Goal: Task Accomplishment & Management: Use online tool/utility

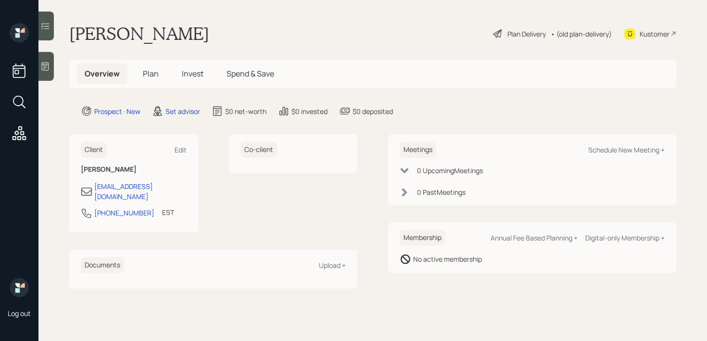
click at [47, 60] on div at bounding box center [45, 66] width 15 height 29
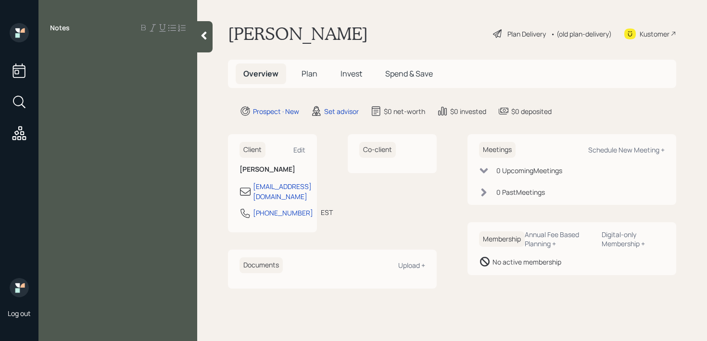
paste div
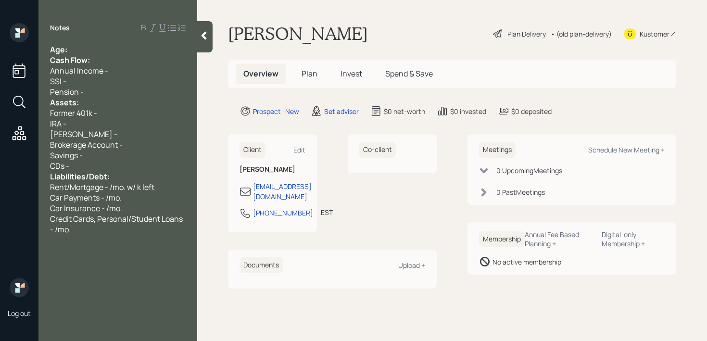
click at [119, 47] on div "Age:" at bounding box center [118, 49] width 136 height 11
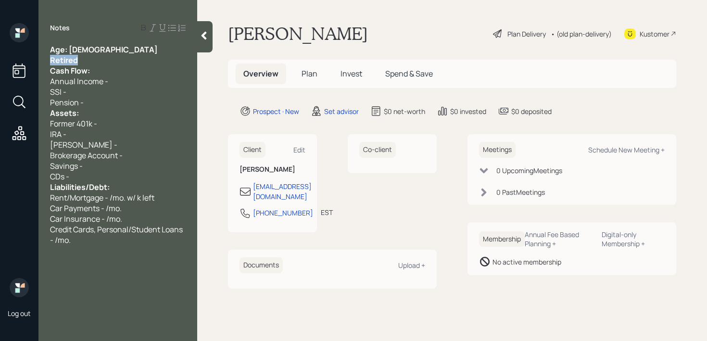
drag, startPoint x: 97, startPoint y: 61, endPoint x: 0, endPoint y: 61, distance: 97.2
click at [0, 61] on div "Log out Notes Age: [DEMOGRAPHIC_DATA] Retired Cash Flow: Annual Income - SSI - …" at bounding box center [353, 170] width 707 height 341
click at [100, 130] on div "IRA -" at bounding box center [118, 134] width 136 height 11
click at [100, 133] on div "457(b) -" at bounding box center [118, 134] width 136 height 11
click at [124, 115] on div "Assets:" at bounding box center [118, 113] width 136 height 11
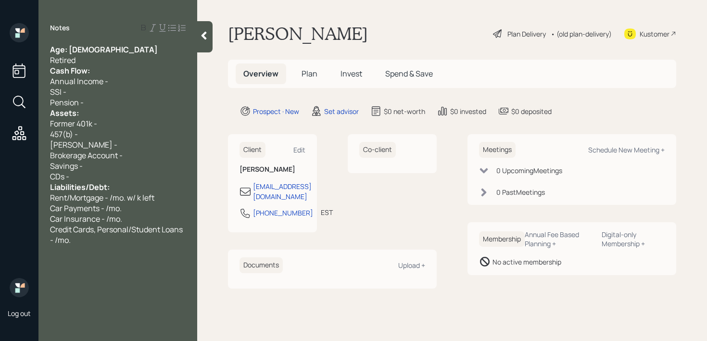
click at [137, 114] on div "Assets:" at bounding box center [118, 113] width 136 height 11
click at [137, 128] on div "Former 401k -" at bounding box center [118, 123] width 136 height 11
click at [122, 58] on div "Retired" at bounding box center [118, 60] width 136 height 11
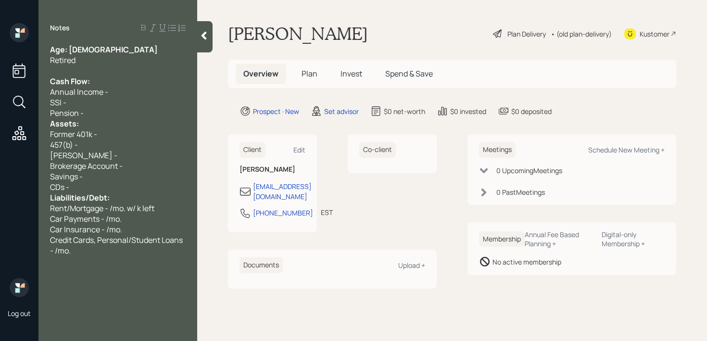
click at [110, 111] on div "Pension -" at bounding box center [118, 113] width 136 height 11
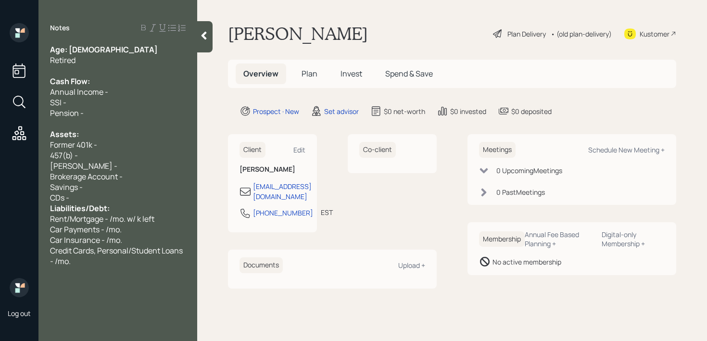
click at [106, 201] on div "CDs -" at bounding box center [118, 197] width 136 height 11
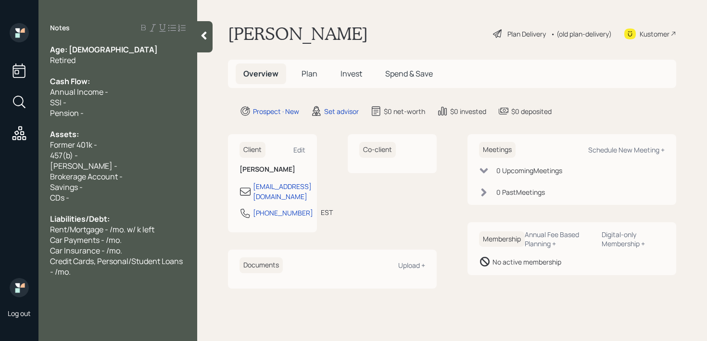
click at [164, 275] on div "Credit Cards, Personal/Student Loans - /mo." at bounding box center [118, 266] width 136 height 21
click at [186, 293] on div "Age: [DEMOGRAPHIC_DATA] Retired Cash Flow: Annual Income - SSI - Pension - Asse…" at bounding box center [117, 181] width 159 height 275
click at [176, 295] on span "Biggest concern is figuring out what" at bounding box center [113, 293] width 127 height 11
click at [162, 314] on div at bounding box center [118, 314] width 136 height 11
click at [162, 330] on div "Notes Age: [DEMOGRAPHIC_DATA] Retired Cash Flow: Annual Income - SSI - Pension …" at bounding box center [117, 170] width 159 height 341
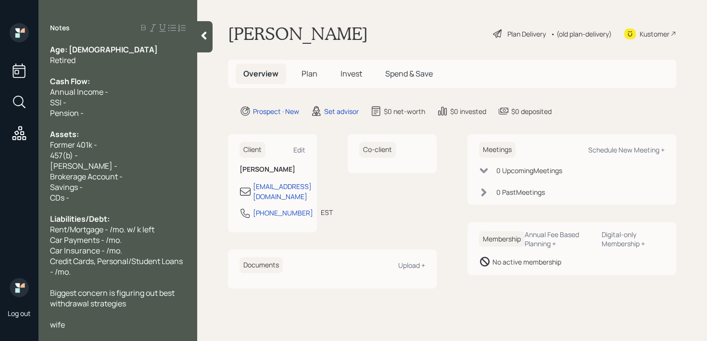
click at [159, 323] on div "wife" at bounding box center [118, 324] width 136 height 11
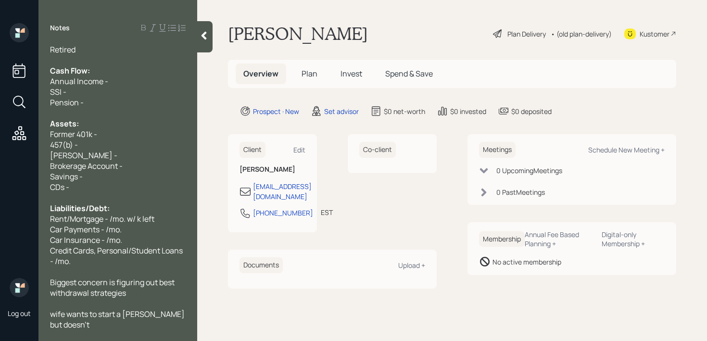
click at [128, 317] on span "wife wants to start a [PERSON_NAME] but doesn't" at bounding box center [118, 319] width 136 height 21
click at [125, 320] on div "wife wants to start a [PERSON_NAME] but doesn't" at bounding box center [118, 319] width 136 height 21
click at [137, 105] on div "Pension -" at bounding box center [118, 102] width 136 height 11
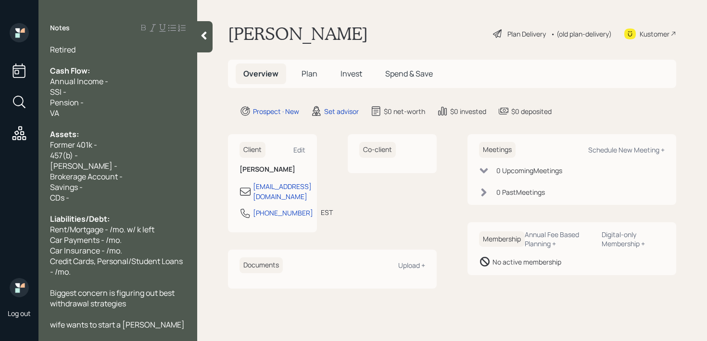
click at [169, 323] on div "wife wants to start a [PERSON_NAME] but doesn't" at bounding box center [118, 329] width 136 height 21
click at [54, 324] on span "wife wants to start a [PERSON_NAME] but doesn't" at bounding box center [118, 329] width 136 height 21
click at [177, 333] on div "Notes Age: [DEMOGRAPHIC_DATA] Retired Cash Flow: Annual Income - SSI - Pension …" at bounding box center [117, 170] width 159 height 341
click at [179, 324] on div "Wife wants to start a [PERSON_NAME] but doesn't" at bounding box center [118, 329] width 136 height 21
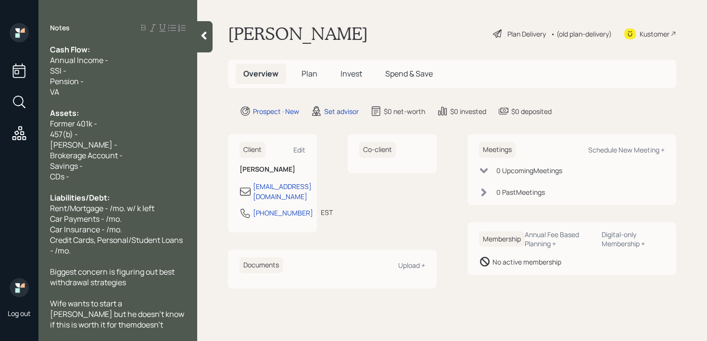
scroll to position [21, 0]
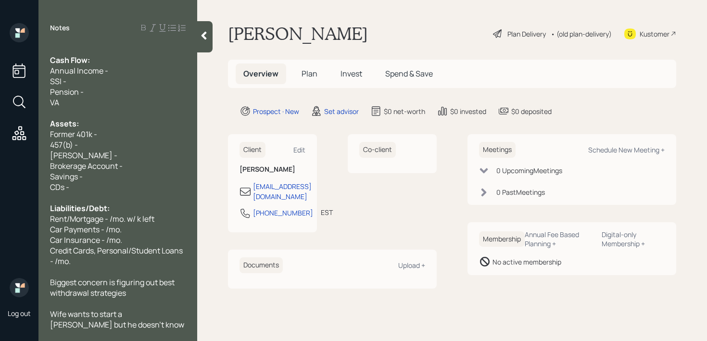
click at [648, 37] on div "Kustomer" at bounding box center [655, 34] width 30 height 10
click at [162, 63] on div "Cash Flow:" at bounding box center [118, 60] width 136 height 11
click at [154, 70] on div "Annual Income -" at bounding box center [118, 70] width 136 height 11
click at [149, 74] on div "Annual Income -" at bounding box center [118, 70] width 136 height 11
click at [147, 79] on div "SSI -" at bounding box center [118, 81] width 136 height 11
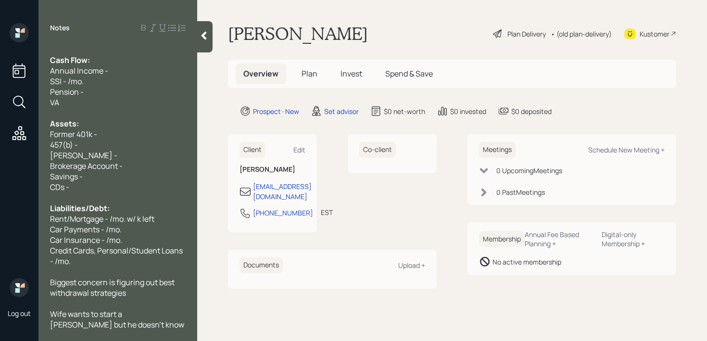
scroll to position [0, 0]
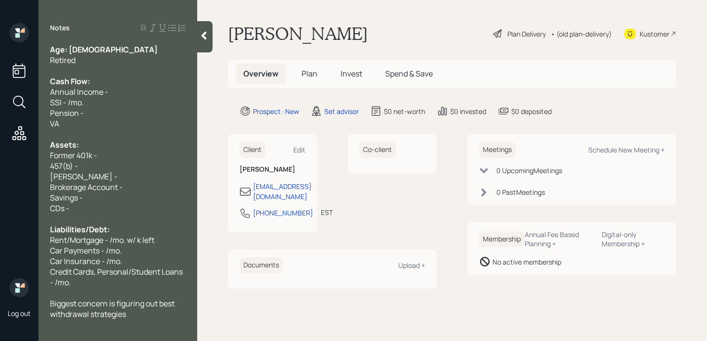
click at [133, 42] on div "Notes Age: [DEMOGRAPHIC_DATA] Retired Cash Flow: Annual Income - SSI - /mo. Pen…" at bounding box center [117, 176] width 159 height 306
click at [115, 45] on div "Age: [DEMOGRAPHIC_DATA]" at bounding box center [118, 49] width 136 height 11
click at [113, 45] on div "Age: [DEMOGRAPHIC_DATA]" at bounding box center [118, 49] width 136 height 11
click at [114, 57] on div "Retired" at bounding box center [118, 60] width 136 height 11
click at [114, 64] on div "Retired" at bounding box center [118, 60] width 136 height 11
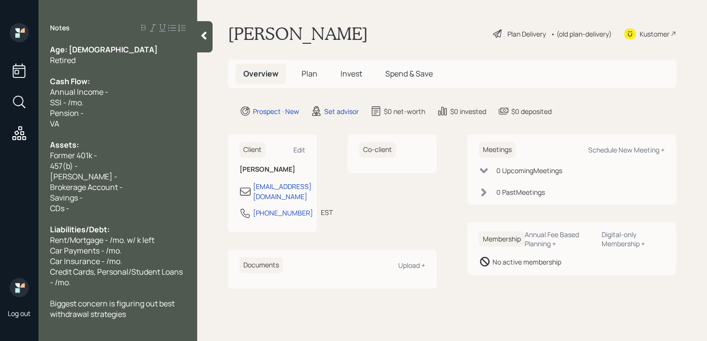
click at [110, 46] on div "Age: [DEMOGRAPHIC_DATA]" at bounding box center [118, 49] width 136 height 11
click at [112, 57] on div "Retired" at bounding box center [118, 60] width 136 height 11
click at [115, 71] on div at bounding box center [118, 70] width 136 height 11
click at [111, 93] on div "Annual Income -" at bounding box center [118, 92] width 136 height 11
click at [96, 100] on div "SSI - /mo." at bounding box center [118, 102] width 136 height 11
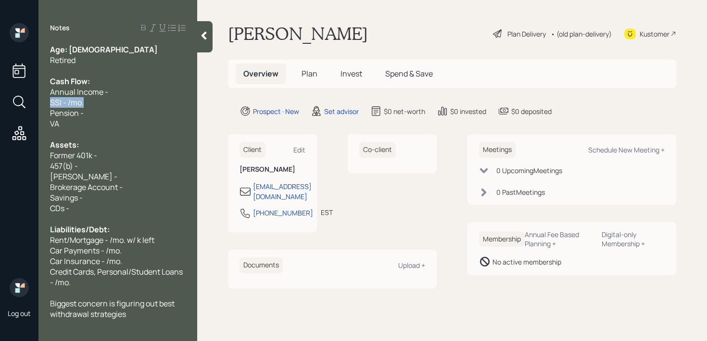
drag, startPoint x: 105, startPoint y: 100, endPoint x: 1, endPoint y: 100, distance: 103.9
click at [1, 100] on div "Log out Notes Age: [DEMOGRAPHIC_DATA] Retired Cash Flow: Annual Income - SSI - …" at bounding box center [353, 170] width 707 height 341
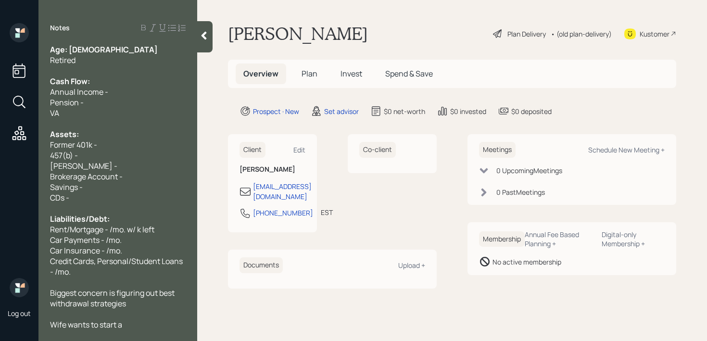
click at [119, 104] on div "Pension -" at bounding box center [118, 102] width 136 height 11
click at [115, 135] on div "Assets:" at bounding box center [118, 134] width 136 height 11
click at [128, 113] on div "VA" at bounding box center [118, 113] width 136 height 11
click at [124, 72] on div at bounding box center [118, 70] width 136 height 11
click at [109, 100] on div "Pension -" at bounding box center [118, 102] width 136 height 11
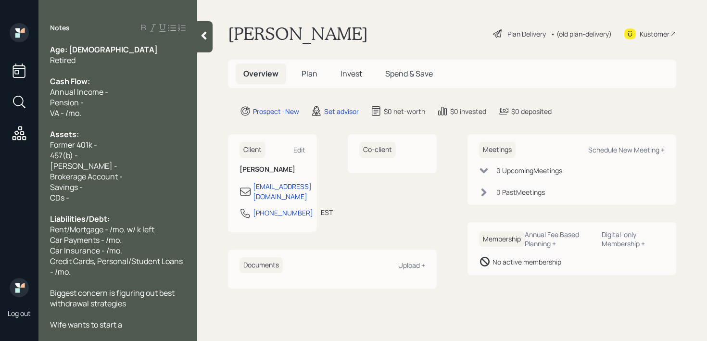
click at [118, 94] on div "Annual Income -" at bounding box center [118, 92] width 136 height 11
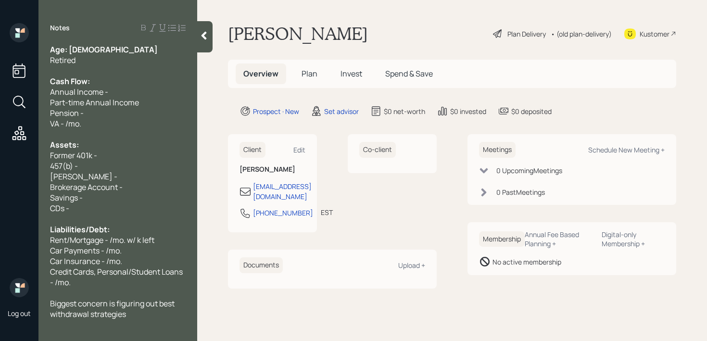
click at [102, 61] on div "Retired" at bounding box center [118, 60] width 136 height 11
click at [149, 101] on div "Part-time Annual Income" at bounding box center [118, 102] width 136 height 11
click at [155, 71] on div at bounding box center [118, 70] width 136 height 11
click at [171, 95] on div "Annual Income -" at bounding box center [118, 92] width 136 height 11
click at [177, 103] on div "Part-time Annual Income - 5k-10k" at bounding box center [118, 102] width 136 height 11
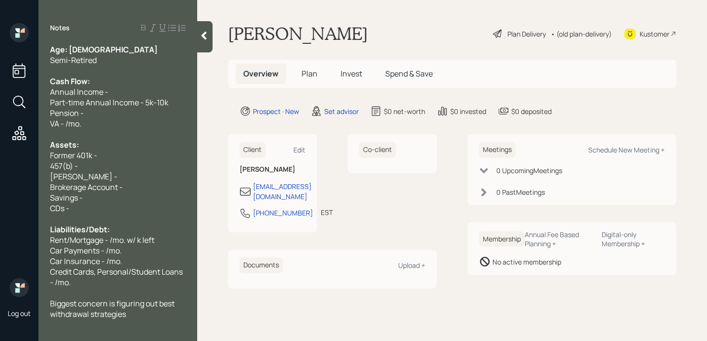
click at [156, 105] on span "Part-time Annual Income - 5k-10k" at bounding box center [109, 102] width 118 height 11
click at [156, 116] on div "Pension -" at bounding box center [118, 113] width 136 height 11
drag, startPoint x: 156, startPoint y: 116, endPoint x: 0, endPoint y: 116, distance: 155.9
click at [0, 116] on div "Log out Notes Age: [DEMOGRAPHIC_DATA] Semi-Retired Cash Flow: Annual Income - P…" at bounding box center [353, 170] width 707 height 341
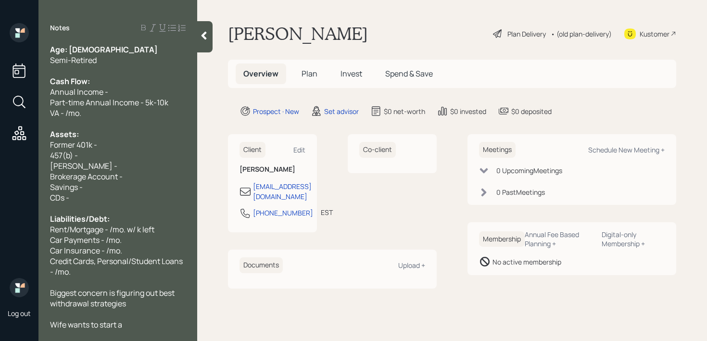
click at [112, 111] on div "VA - /mo." at bounding box center [118, 113] width 136 height 11
click at [67, 115] on span "VA - /mo." at bounding box center [65, 113] width 31 height 11
drag, startPoint x: 139, startPoint y: 95, endPoint x: 94, endPoint y: 95, distance: 44.7
click at [94, 95] on div "Annual Income -" at bounding box center [118, 92] width 136 height 11
click at [108, 95] on div "Annual Income -" at bounding box center [118, 92] width 136 height 11
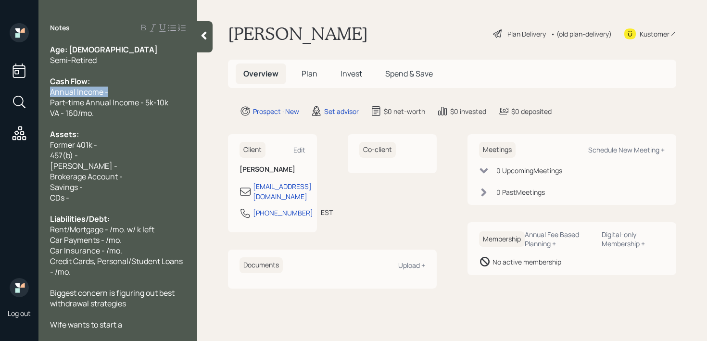
drag, startPoint x: 130, startPoint y: 95, endPoint x: 0, endPoint y: 95, distance: 129.9
click at [0, 95] on div "Log out Notes Age: [DEMOGRAPHIC_DATA] Semi-Retired Cash Flow: Annual Income - P…" at bounding box center [353, 170] width 707 height 341
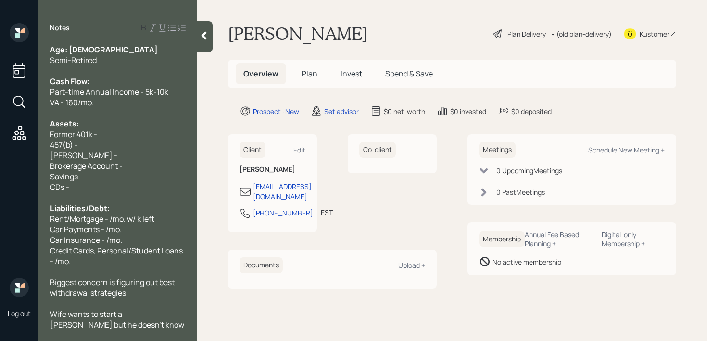
click at [114, 101] on div "VA - 160/mo." at bounding box center [118, 102] width 136 height 11
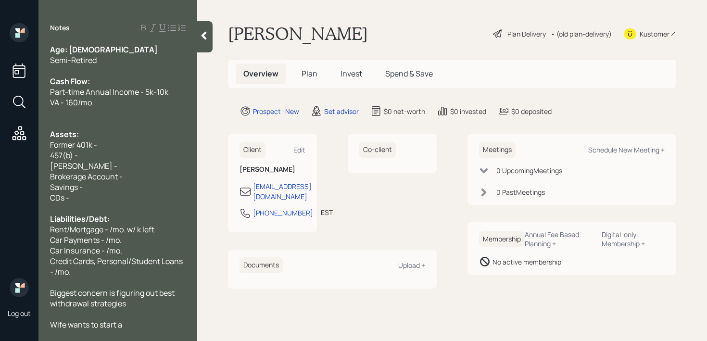
click at [124, 124] on div at bounding box center [118, 123] width 136 height 11
click at [124, 138] on div "Assets:" at bounding box center [118, 134] width 136 height 11
click at [125, 144] on div "Former 401k -" at bounding box center [118, 145] width 136 height 11
click at [155, 106] on div "VA - 160/mo." at bounding box center [118, 102] width 136 height 11
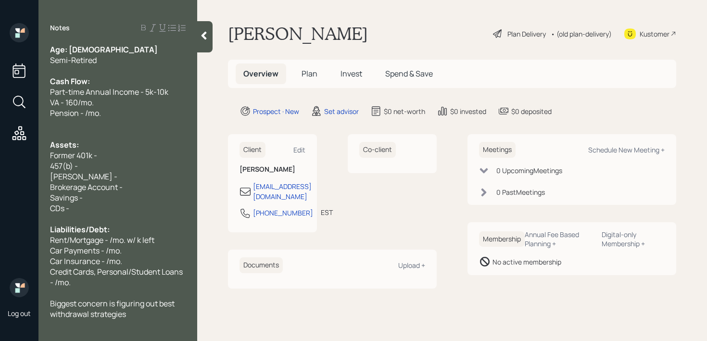
click at [87, 116] on span "Pension - /mo." at bounding box center [75, 113] width 51 height 11
click at [98, 151] on div "Former 401k -" at bounding box center [118, 155] width 136 height 11
click at [104, 152] on div "Former 401k -" at bounding box center [118, 155] width 136 height 11
click at [91, 112] on span "Pension - 50k/yr" at bounding box center [79, 113] width 58 height 11
click at [112, 164] on div "457(b) -" at bounding box center [118, 166] width 136 height 11
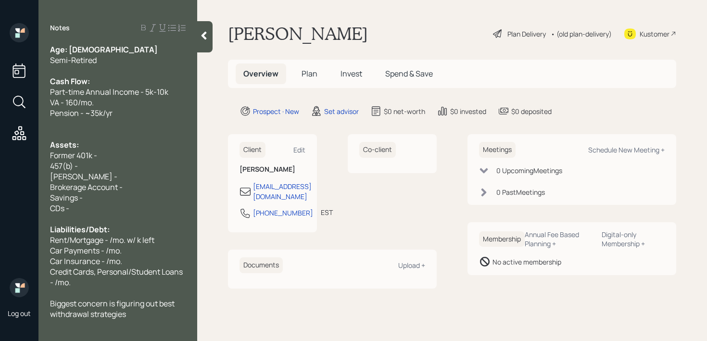
click at [130, 159] on div "Former 401k -" at bounding box center [118, 155] width 136 height 11
click at [130, 169] on div "457(b) -" at bounding box center [118, 166] width 136 height 11
click at [143, 153] on div "Former 401k -" at bounding box center [118, 155] width 136 height 11
click at [145, 164] on div "457(b) -" at bounding box center [118, 166] width 136 height 11
click at [138, 168] on div "457(b) - k" at bounding box center [118, 166] width 136 height 11
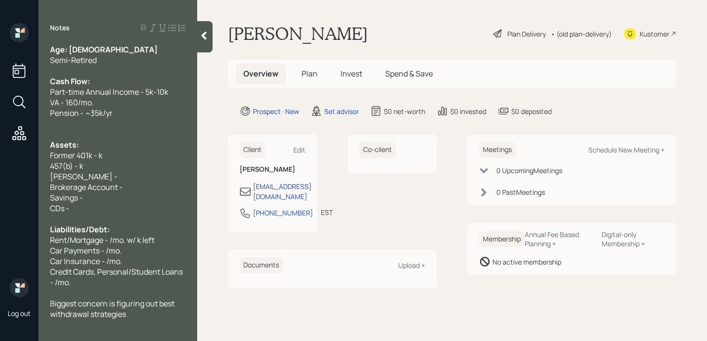
click at [137, 179] on div "[PERSON_NAME] -" at bounding box center [118, 176] width 136 height 11
click at [98, 152] on span "Former 401k - k" at bounding box center [76, 155] width 52 height 11
click at [140, 165] on div "457(b) - k" at bounding box center [118, 166] width 136 height 11
click at [82, 163] on span "457(b) - k" at bounding box center [66, 166] width 33 height 11
drag, startPoint x: 132, startPoint y: 179, endPoint x: 20, endPoint y: 179, distance: 112.6
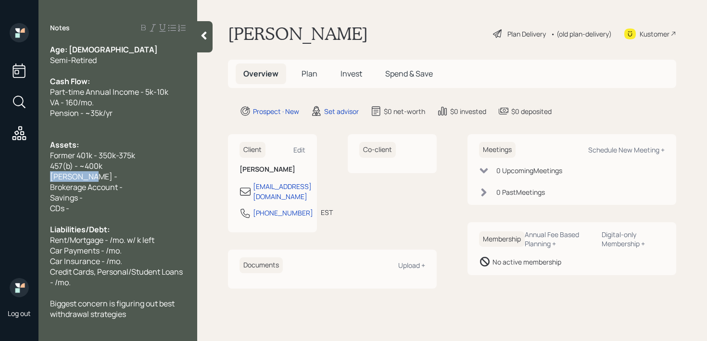
click at [20, 179] on div "Log out Notes Age: [DEMOGRAPHIC_DATA] Semi-Retired Cash Flow: Part-time Annual …" at bounding box center [353, 170] width 707 height 341
click at [53, 179] on span "[PERSON_NAME] -" at bounding box center [83, 176] width 67 height 11
drag, startPoint x: 133, startPoint y: 184, endPoint x: 41, endPoint y: 179, distance: 92.1
click at [41, 179] on div "Age: [DEMOGRAPHIC_DATA] Semi-Retired Cash Flow: Part-time Annual Income - 5k-10…" at bounding box center [117, 186] width 159 height 285
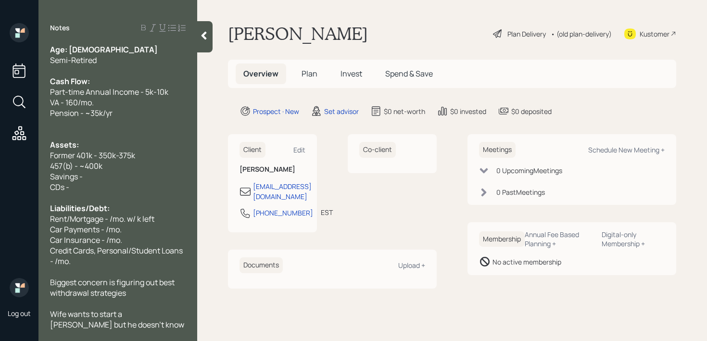
drag, startPoint x: 93, startPoint y: 181, endPoint x: 39, endPoint y: 181, distance: 54.4
click at [40, 181] on div "Age: [DEMOGRAPHIC_DATA] Semi-Retired Cash Flow: Part-time Annual Income - 5k-10…" at bounding box center [117, 186] width 159 height 285
click at [65, 185] on span "CDs -" at bounding box center [59, 187] width 19 height 11
drag, startPoint x: 83, startPoint y: 185, endPoint x: 49, endPoint y: 185, distance: 34.2
click at [52, 185] on div "CDs -" at bounding box center [118, 187] width 136 height 11
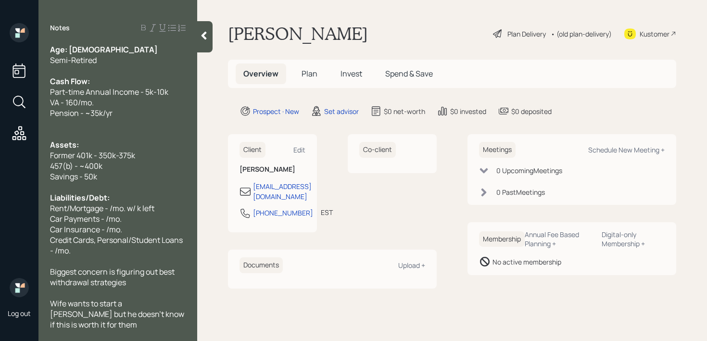
click at [120, 197] on div "Liabilities/Debt:" at bounding box center [118, 197] width 136 height 11
click at [117, 235] on span "Credit Cards, Personal/Student Loans - /mo." at bounding box center [117, 245] width 134 height 21
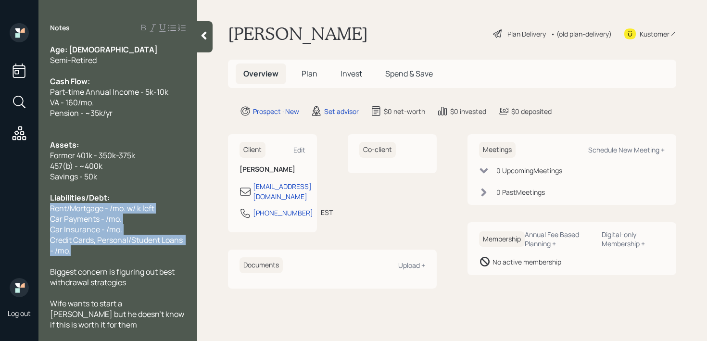
drag, startPoint x: 89, startPoint y: 250, endPoint x: 42, endPoint y: 211, distance: 60.9
click at [42, 211] on div "Age: [DEMOGRAPHIC_DATA] Semi-Retired Cash Flow: Part-time Annual Income - 5k-10…" at bounding box center [117, 186] width 159 height 285
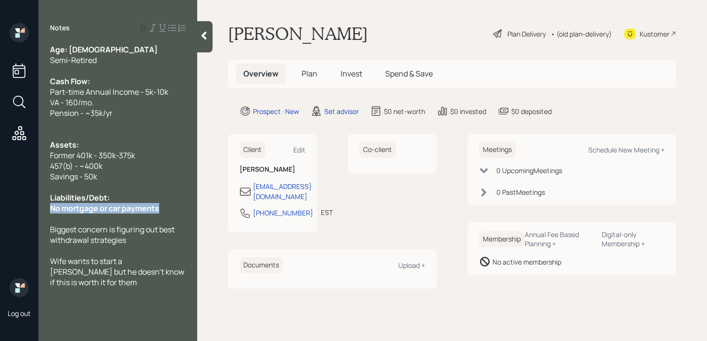
drag, startPoint x: 165, startPoint y: 207, endPoint x: 0, endPoint y: 207, distance: 164.6
click at [0, 207] on div "Log out Notes Age: [DEMOGRAPHIC_DATA] Semi-Retired Cash Flow: Part-time Annual …" at bounding box center [353, 170] width 707 height 341
click at [192, 206] on div "Age: [DEMOGRAPHIC_DATA] Semi-Retired Cash Flow: Part-time Annual Income - 5k-10…" at bounding box center [117, 165] width 159 height 243
click at [179, 208] on div "No mortgage or car payments" at bounding box center [118, 208] width 136 height 11
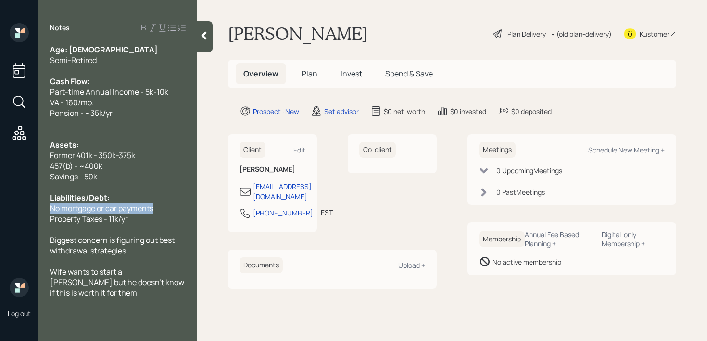
drag, startPoint x: 168, startPoint y: 207, endPoint x: 0, endPoint y: 207, distance: 168.4
click at [0, 207] on div "Log out Notes Age: [DEMOGRAPHIC_DATA] Semi-Retired Cash Flow: Part-time Annual …" at bounding box center [353, 170] width 707 height 341
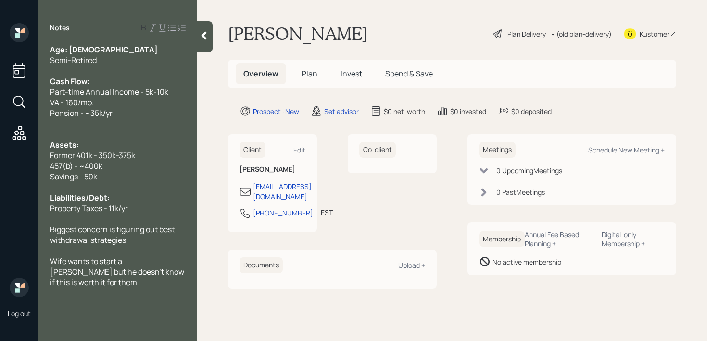
click at [133, 214] on div at bounding box center [118, 219] width 136 height 11
click at [141, 208] on div "Property Taxes - 11k/yr" at bounding box center [118, 208] width 136 height 11
click at [202, 24] on div at bounding box center [204, 36] width 15 height 31
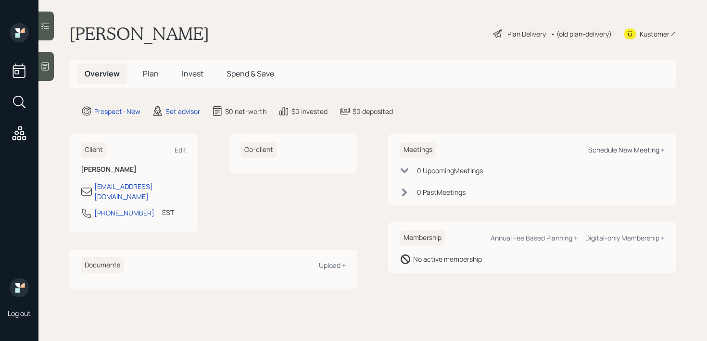
click at [610, 149] on div "Schedule New Meeting +" at bounding box center [626, 149] width 77 height 9
select select "round-[PERSON_NAME]"
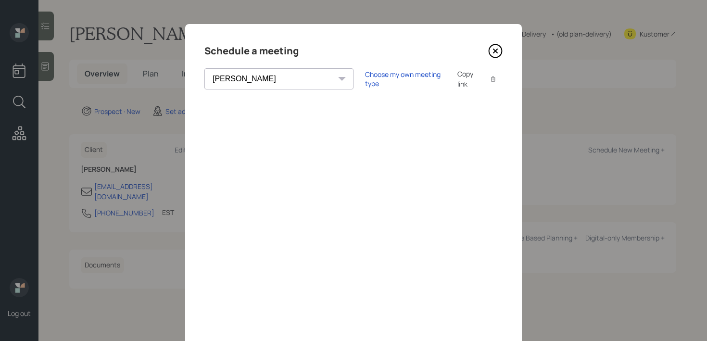
click at [498, 55] on icon at bounding box center [495, 51] width 14 height 14
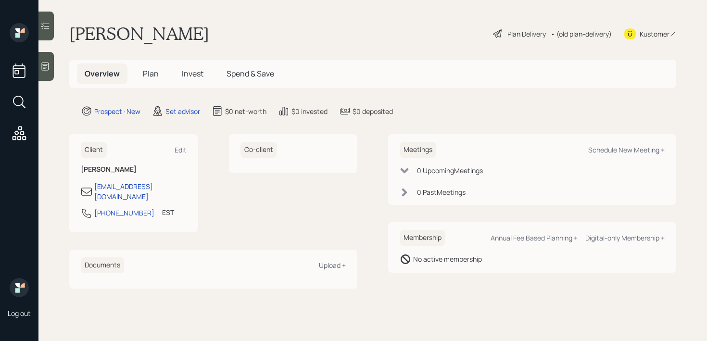
click at [40, 61] on div at bounding box center [45, 66] width 15 height 29
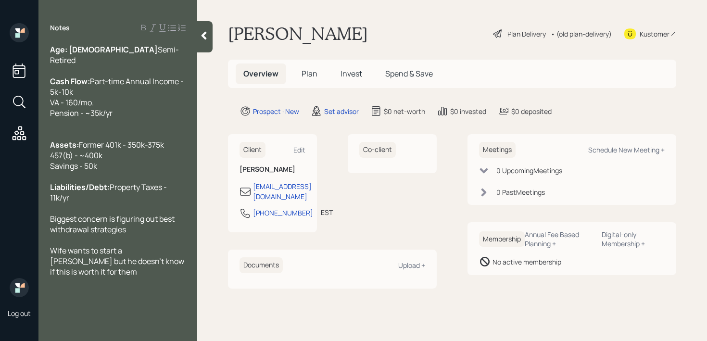
click at [139, 235] on div "Biggest concern is figuring out best withdrawal strategies" at bounding box center [118, 224] width 136 height 21
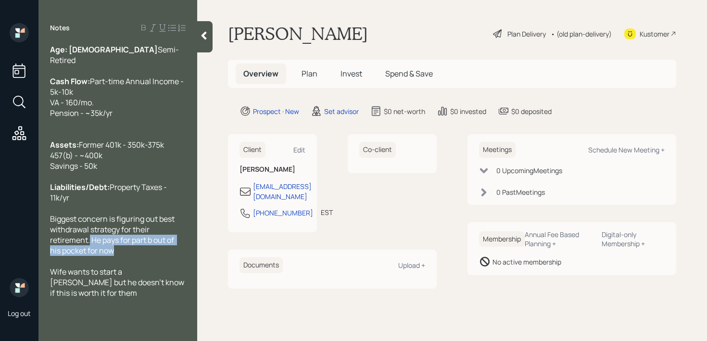
drag, startPoint x: 90, startPoint y: 250, endPoint x: 129, endPoint y: 259, distance: 40.1
click at [129, 256] on div "Biggest concern is figuring out best withdrawal strategy for their retirement. …" at bounding box center [118, 235] width 136 height 42
copy span "He pays for part b out of his pocket for now"
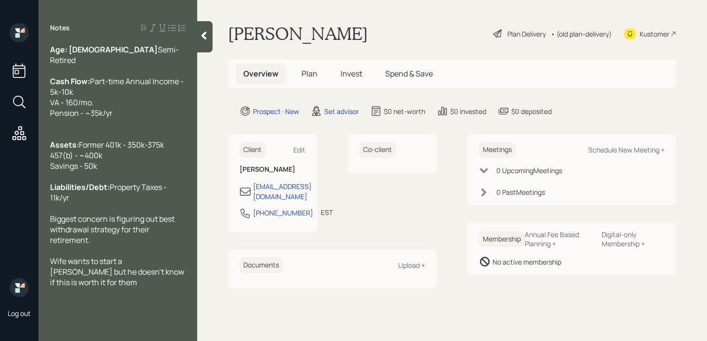
click at [185, 282] on span "Wife wants to start a [PERSON_NAME] but he doesn't know if this is worth it for…" at bounding box center [118, 272] width 136 height 32
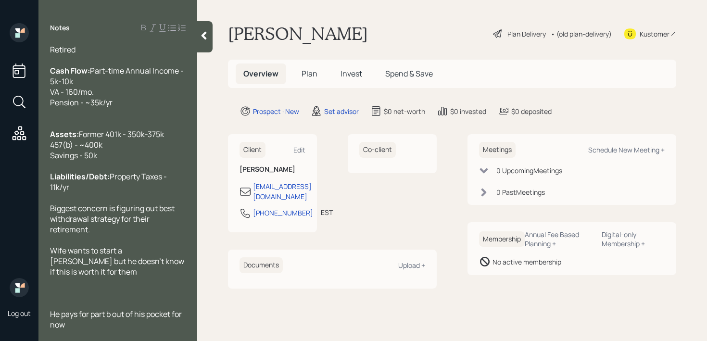
click at [76, 329] on div "He pays for part b out of his pocket for now" at bounding box center [118, 319] width 136 height 21
click at [55, 316] on span "He pays for part b out of his pocket for now" at bounding box center [116, 319] width 133 height 21
drag, startPoint x: 77, startPoint y: 328, endPoint x: 45, endPoint y: 314, distance: 34.2
click at [45, 314] on div "Age: [DEMOGRAPHIC_DATA] Semi-Retired Cash Flow: Part-time Annual Income - 5k-10…" at bounding box center [117, 186] width 159 height 285
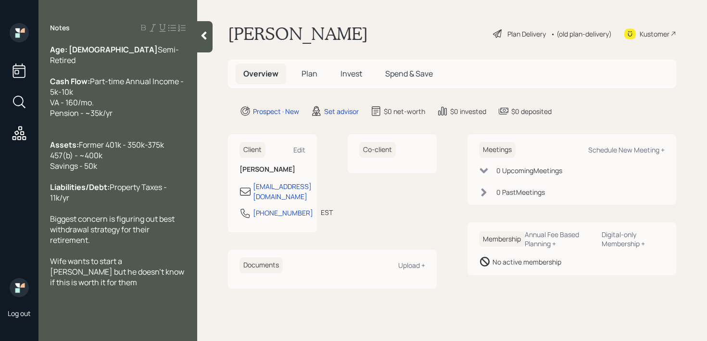
scroll to position [0, 0]
click at [129, 297] on span "Wife wants to start a [PERSON_NAME] but he doesn't know if this is worth it for…" at bounding box center [118, 277] width 136 height 42
click at [129, 298] on div "Wife wants to start a [PERSON_NAME] but he doesn't know if this is worth it for…" at bounding box center [118, 277] width 136 height 42
click at [124, 245] on div "Biggest concern is figuring out best withdrawal strategy for their retirement." at bounding box center [118, 230] width 136 height 32
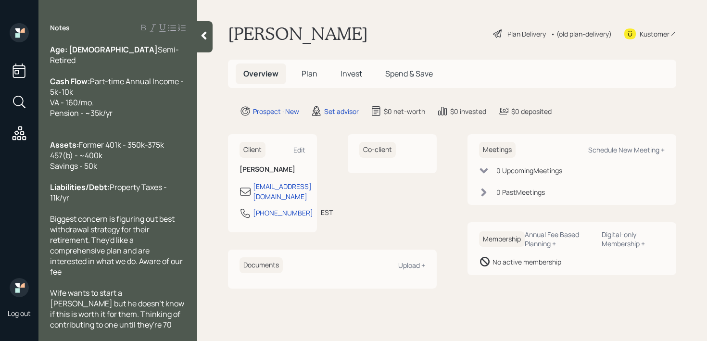
click at [135, 277] on div "Biggest concern is figuring out best withdrawal strategy for their retirement. …" at bounding box center [118, 246] width 136 height 64
click at [128, 171] on div "Assets: Former 401k - 350k-375k 457(b) - ~400k Savings - 50k" at bounding box center [118, 156] width 136 height 32
click at [142, 171] on div "Assets: Former 401k - 350k-375k 457(b) - ~400k Savings - 50k" at bounding box center [118, 156] width 136 height 32
